Goal: Navigation & Orientation: Find specific page/section

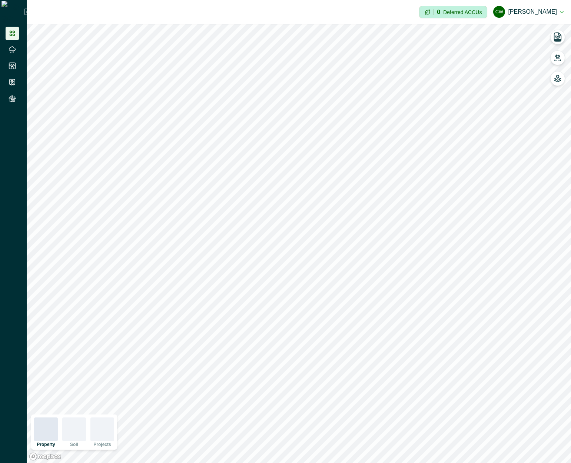
click at [19, 49] on link at bounding box center [14, 49] width 16 height 13
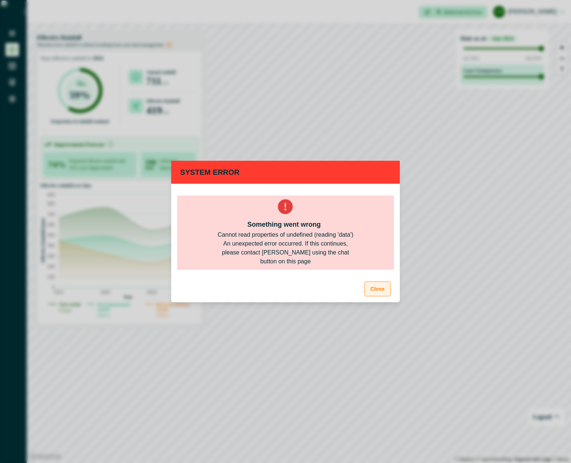
click at [376, 294] on button "Close" at bounding box center [377, 288] width 27 height 15
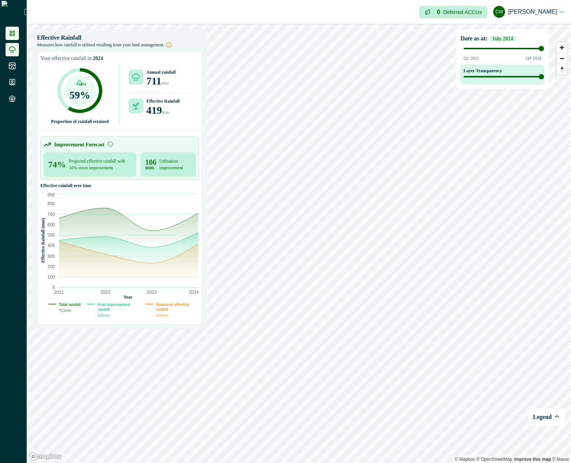
drag, startPoint x: 11, startPoint y: 36, endPoint x: 15, endPoint y: 39, distance: 4.8
click at [11, 36] on icon at bounding box center [12, 33] width 5 height 5
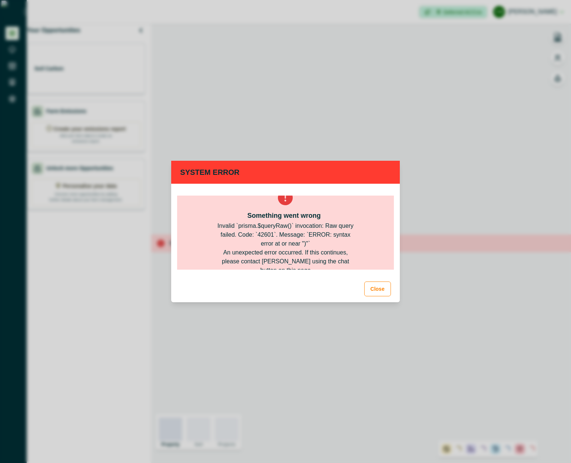
click at [307, 243] on div "Invalid `prisma.$queryRaw()` invocation: Raw query failed. Code: `42601`. Messa…" at bounding box center [285, 234] width 142 height 27
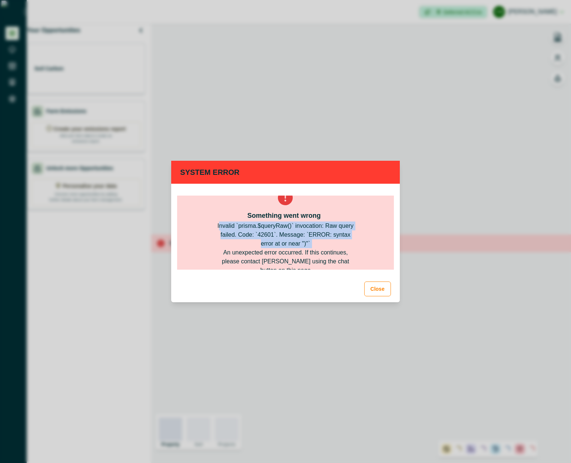
click at [307, 243] on div "Invalid `prisma.$queryRaw()` invocation: Raw query failed. Code: `42601`. Messa…" at bounding box center [285, 234] width 142 height 27
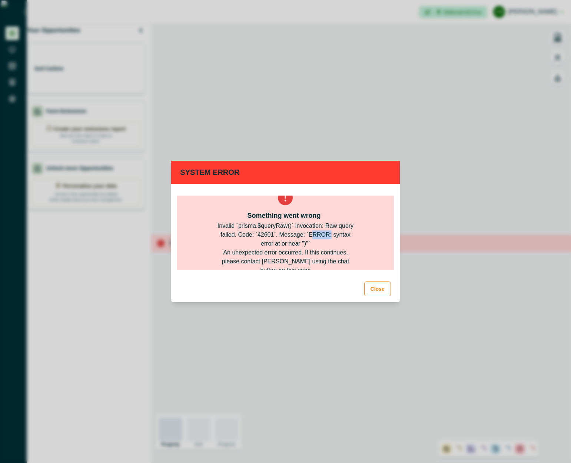
click at [307, 243] on div "Invalid `prisma.$queryRaw()` invocation: Raw query failed. Code: `42601`. Messa…" at bounding box center [285, 234] width 142 height 27
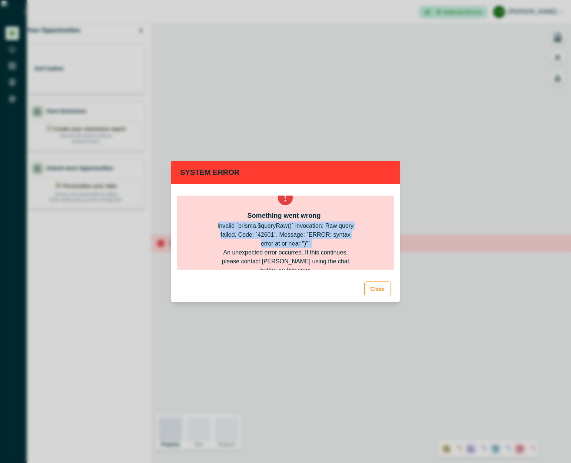
click at [307, 243] on div "Invalid `prisma.$queryRaw()` invocation: Raw query failed. Code: `42601`. Messa…" at bounding box center [285, 234] width 142 height 27
click at [306, 241] on div "Invalid `prisma.$queryRaw()` invocation: Raw query failed. Code: `42601`. Messa…" at bounding box center [285, 234] width 142 height 27
click at [295, 235] on div "Invalid `prisma.$queryRaw()` invocation: Raw query failed. Code: `42601`. Messa…" at bounding box center [285, 234] width 142 height 27
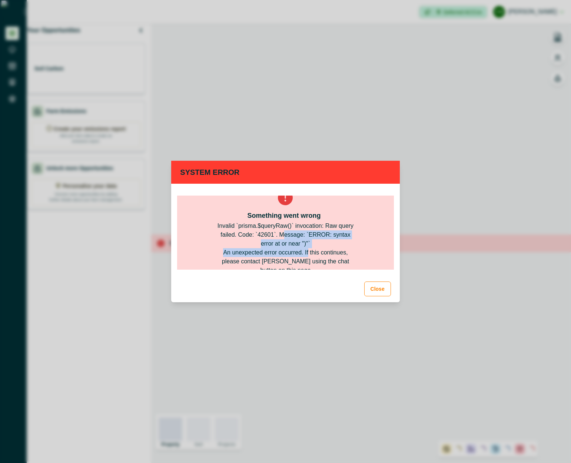
drag, startPoint x: 295, startPoint y: 235, endPoint x: 296, endPoint y: 258, distance: 23.0
click at [296, 258] on div "Something went wrong Invalid `prisma.$queryRaw()` invocation: Raw query failed.…" at bounding box center [285, 232] width 216 height 74
click at [296, 258] on div "An unexpected error occurred. If this continues, please contact AgriProve using…" at bounding box center [285, 261] width 142 height 27
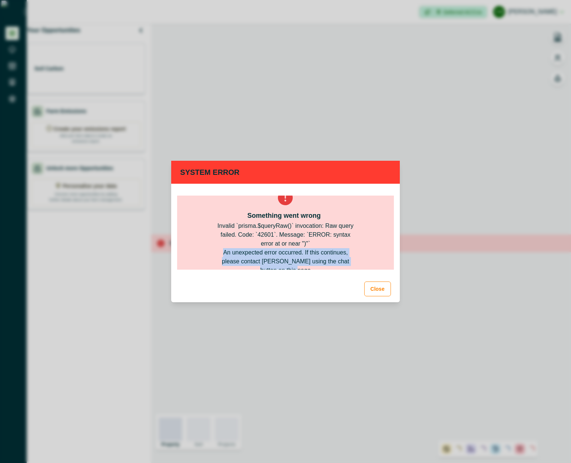
click at [296, 258] on div "An unexpected error occurred. If this continues, please contact AgriProve using…" at bounding box center [285, 261] width 142 height 27
click at [291, 245] on div "Invalid `prisma.$queryRaw()` invocation: Raw query failed. Code: `42601`. Messa…" at bounding box center [285, 234] width 142 height 27
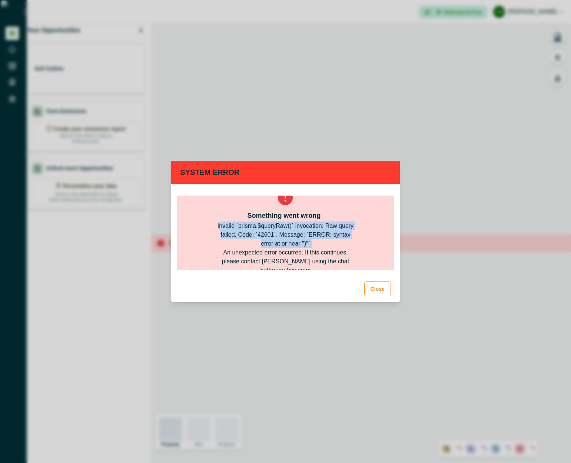
click at [291, 245] on div "Invalid `prisma.$queryRaw()` invocation: Raw query failed. Code: `42601`. Messa…" at bounding box center [285, 234] width 142 height 27
drag, startPoint x: 385, startPoint y: 287, endPoint x: 161, endPoint y: 155, distance: 260.0
click at [385, 287] on button "Close" at bounding box center [377, 288] width 27 height 15
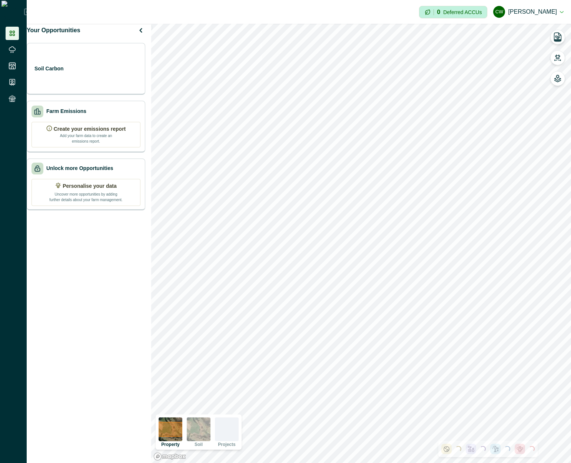
drag, startPoint x: 234, startPoint y: 437, endPoint x: 225, endPoint y: 434, distance: 9.5
click at [234, 436] on div at bounding box center [227, 429] width 24 height 24
click at [206, 431] on img at bounding box center [199, 429] width 24 height 24
click at [180, 429] on img at bounding box center [170, 429] width 24 height 24
click at [105, 76] on div "Soil Carbon" at bounding box center [85, 68] width 109 height 15
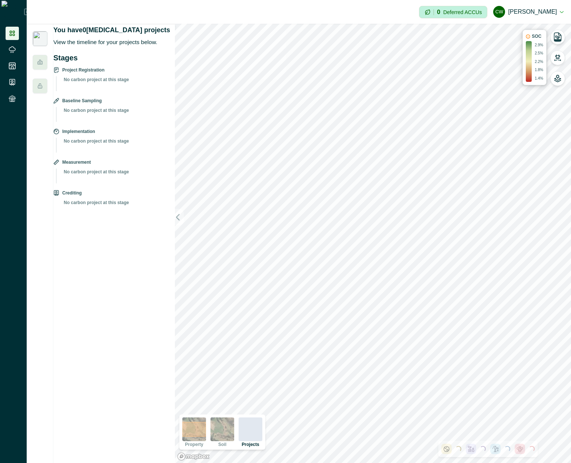
click at [46, 37] on img at bounding box center [40, 38] width 15 height 15
click at [43, 53] on div at bounding box center [40, 243] width 27 height 439
click at [43, 66] on div at bounding box center [40, 62] width 15 height 15
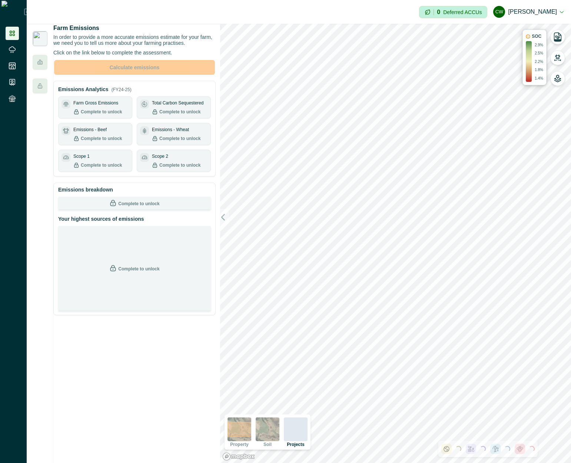
click at [39, 40] on img at bounding box center [40, 38] width 15 height 15
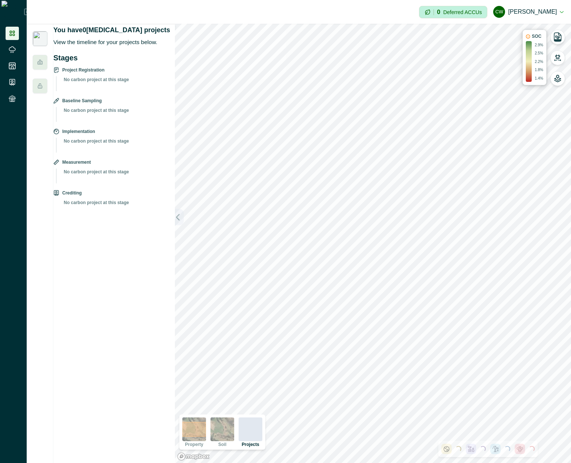
click at [179, 216] on icon "button" at bounding box center [177, 216] width 7 height 7
